Goal: Information Seeking & Learning: Learn about a topic

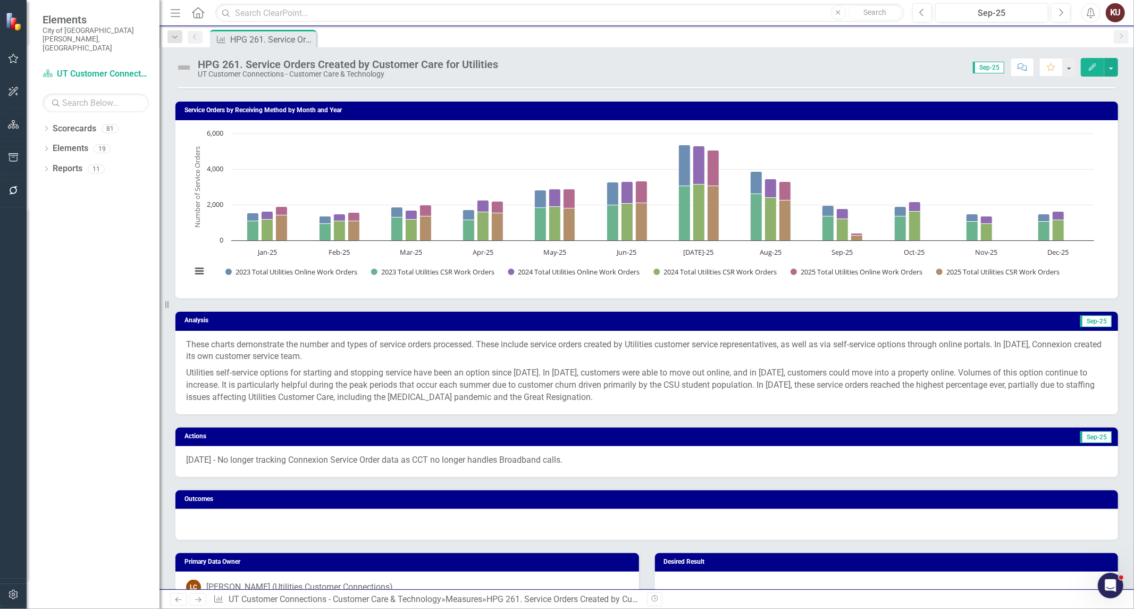
scroll to position [236, 0]
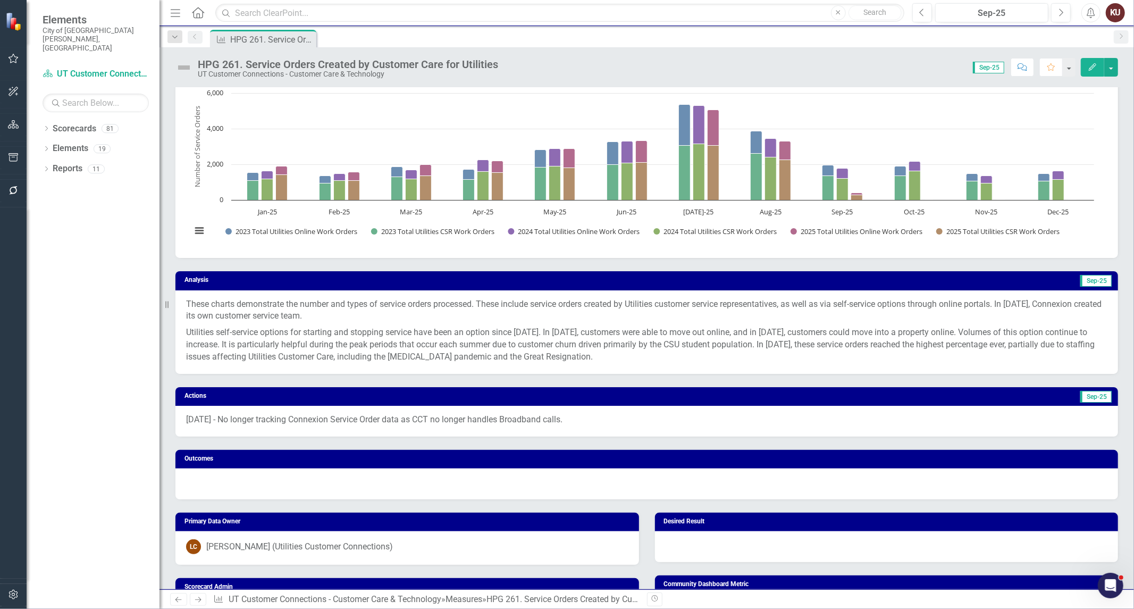
click at [278, 332] on p "Utilities self-service options for starting and stopping service have been an o…" at bounding box center [647, 343] width 922 height 39
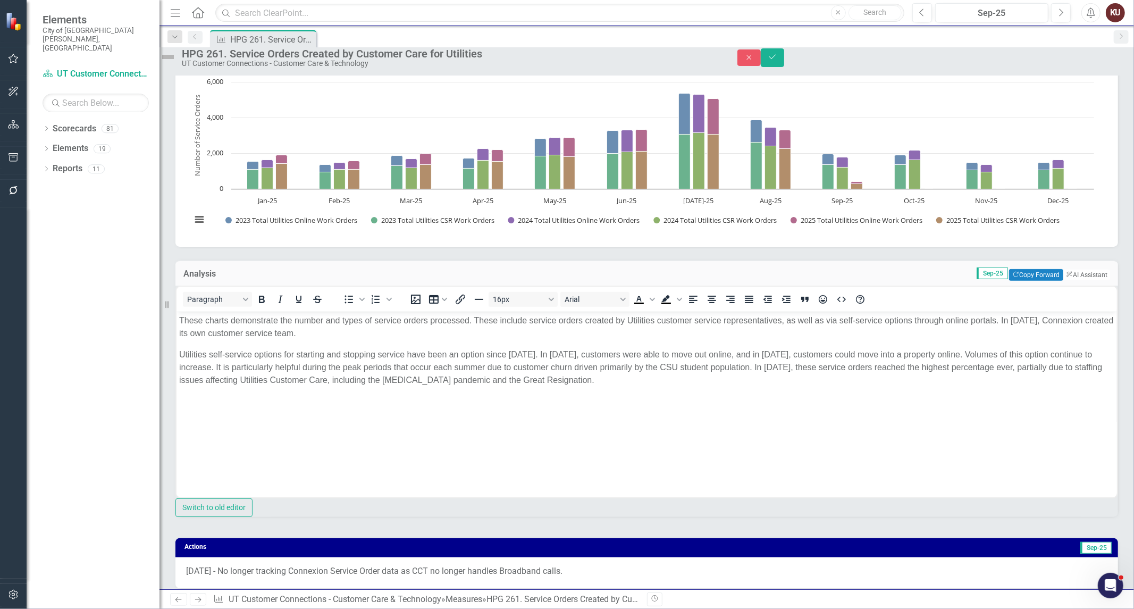
scroll to position [0, 0]
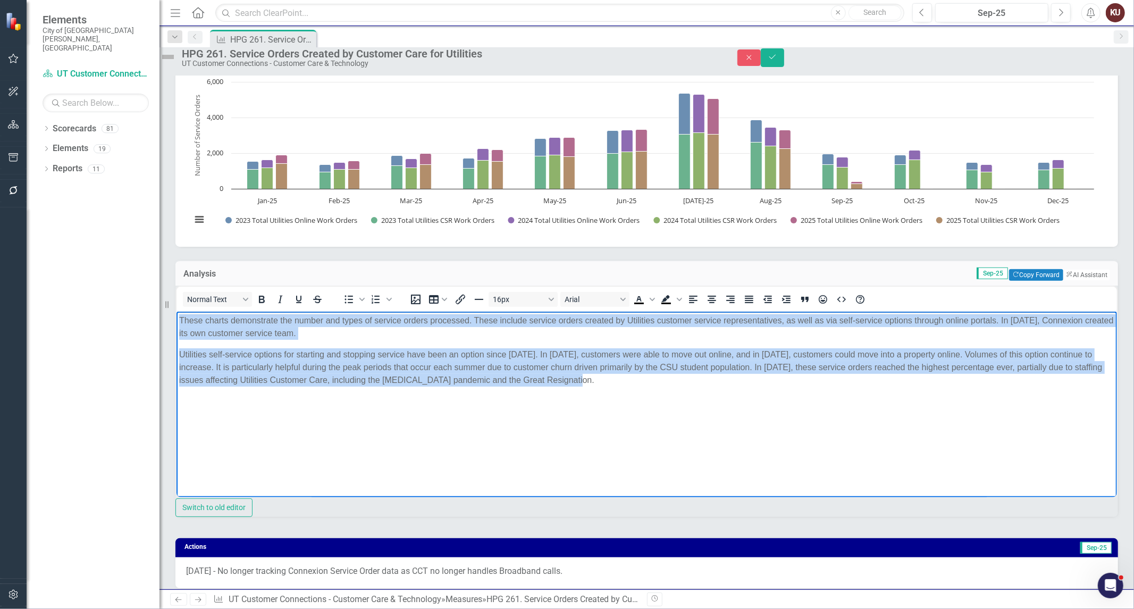
drag, startPoint x: 539, startPoint y: 381, endPoint x: 140, endPoint y: 320, distance: 403.6
click at [176, 320] on html "These charts demonstrate the number and types of service orders processed. Thes…" at bounding box center [646, 392] width 941 height 160
copy body "These charts demonstrate the number and types of service orders processed. Thes…"
click at [523, 337] on p "These charts demonstrate the number and types of service orders processed. Thes…" at bounding box center [646, 327] width 935 height 26
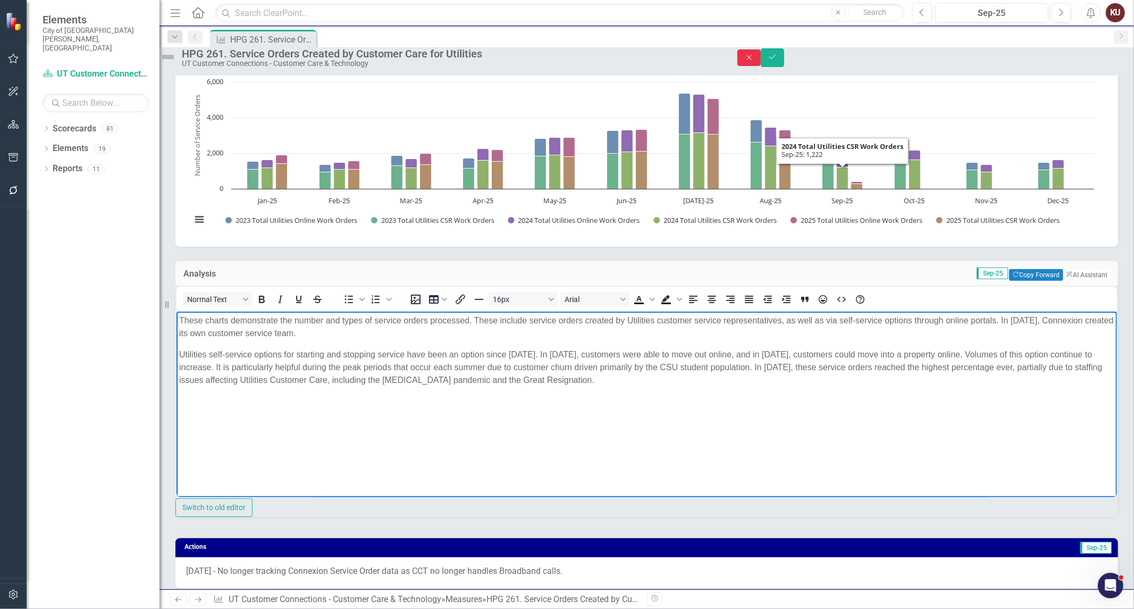
click at [754, 61] on icon "Close" at bounding box center [749, 57] width 10 height 7
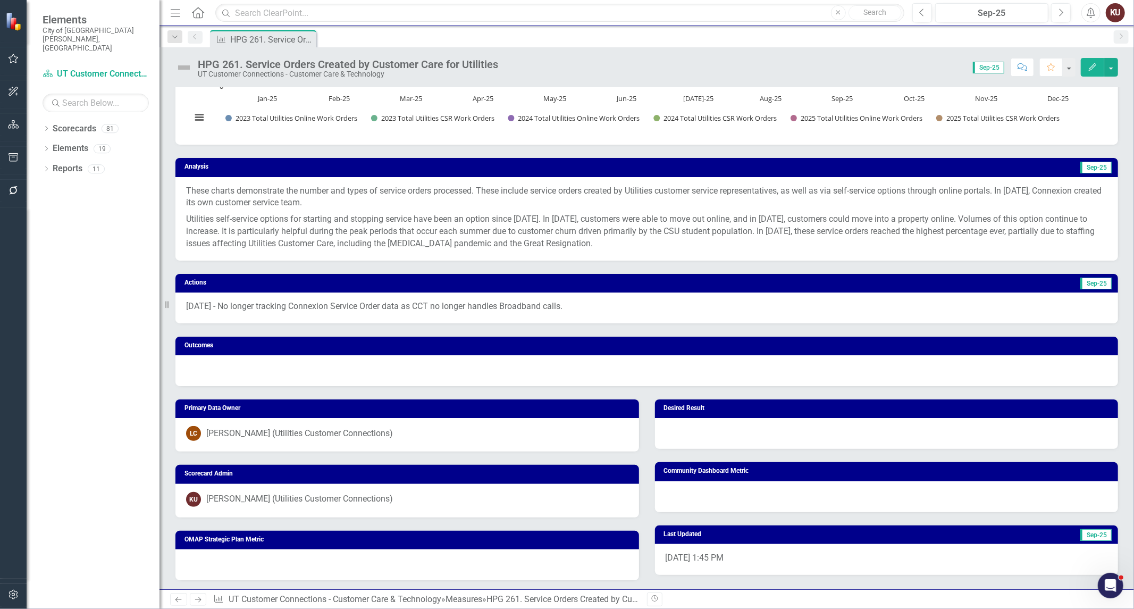
scroll to position [354, 0]
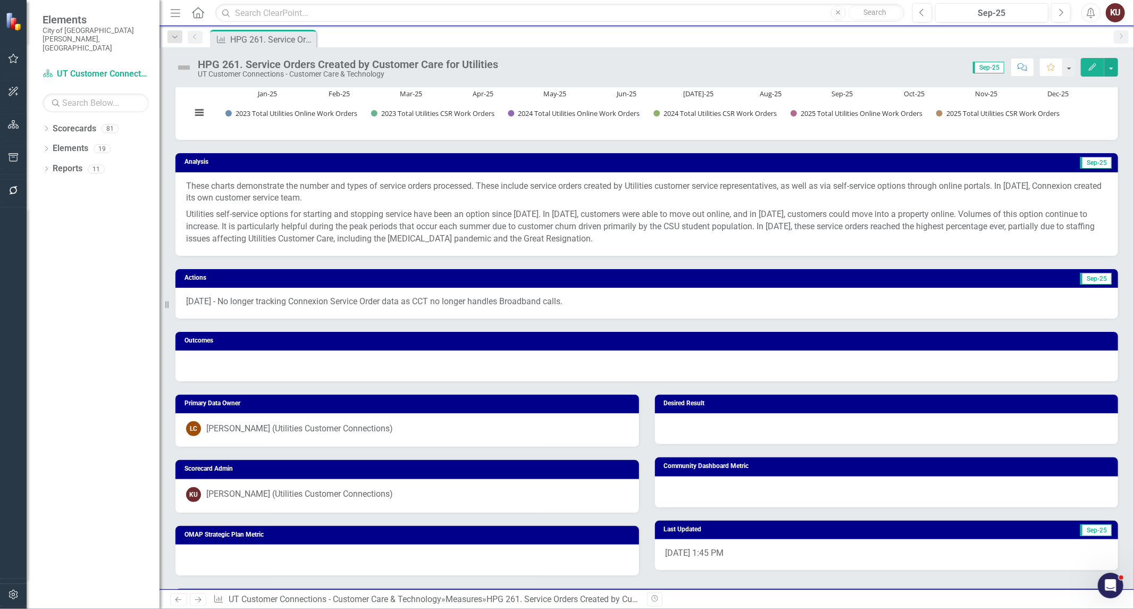
click at [208, 298] on p "[DATE] - No longer tracking Connexion Service Order data as CCT no longer handl…" at bounding box center [647, 302] width 922 height 12
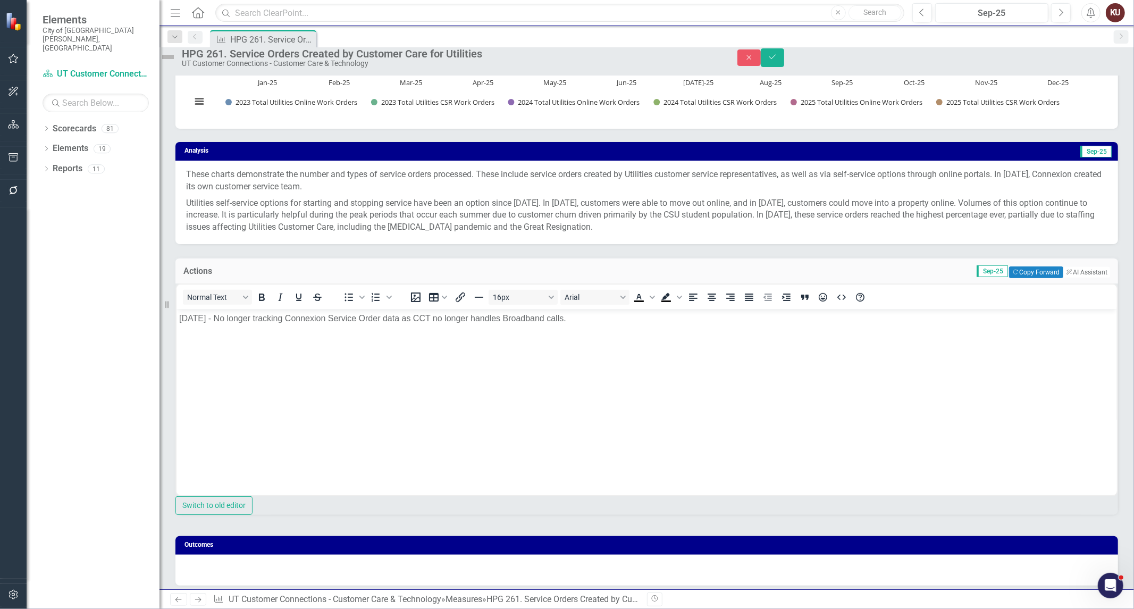
scroll to position [0, 0]
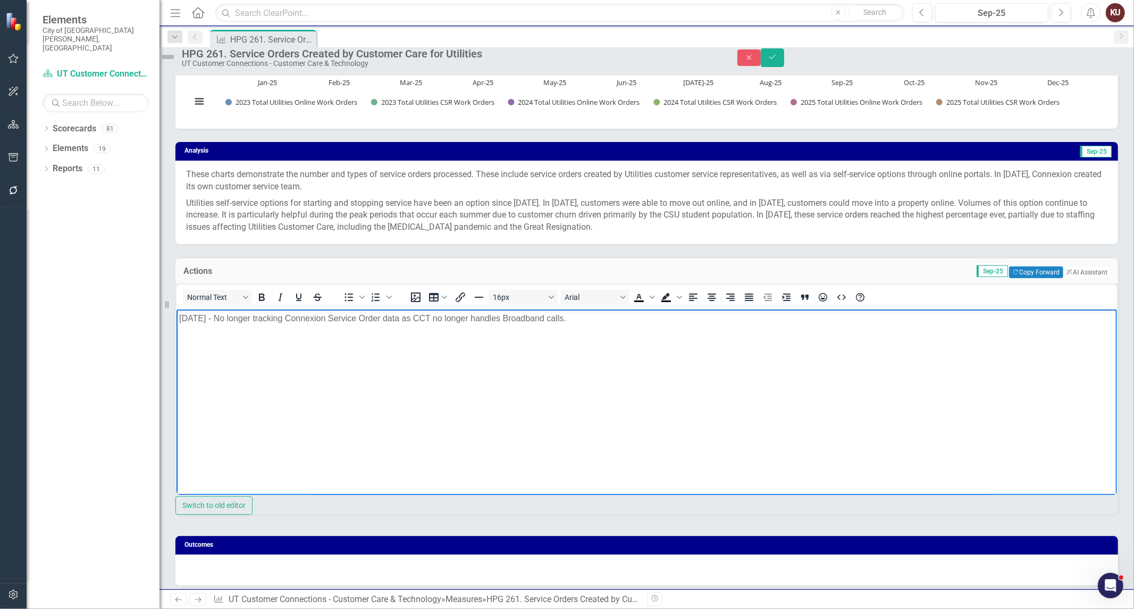
click at [198, 316] on p "[DATE] - No longer tracking Connexion Service Order data as CCT no longer handl…" at bounding box center [646, 318] width 935 height 13
drag, startPoint x: 198, startPoint y: 316, endPoint x: 602, endPoint y: 319, distance: 404.1
click at [602, 319] on p "[DATE] - No longer tracking Connexion Service Order data as CCT no longer handl…" at bounding box center [646, 318] width 935 height 13
drag, startPoint x: 592, startPoint y: 319, endPoint x: 586, endPoint y: 319, distance: 5.8
copy p "[DATE] - No longer tracking Connexion Service Order data as CCT no longer handl…"
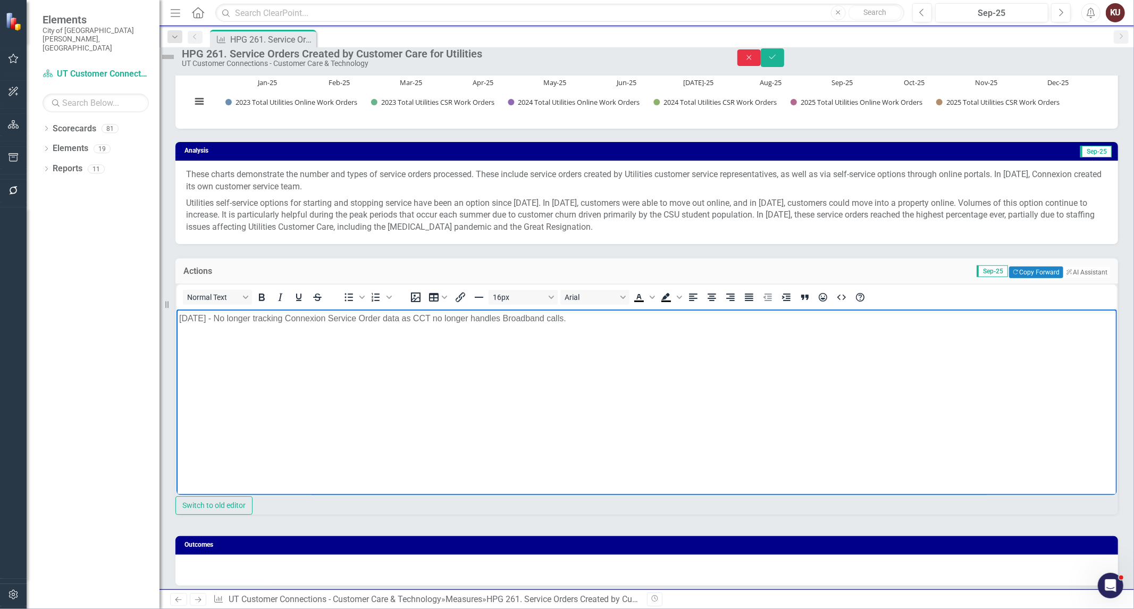
click at [754, 61] on icon "Close" at bounding box center [749, 57] width 10 height 7
